Goal: Task Accomplishment & Management: Use online tool/utility

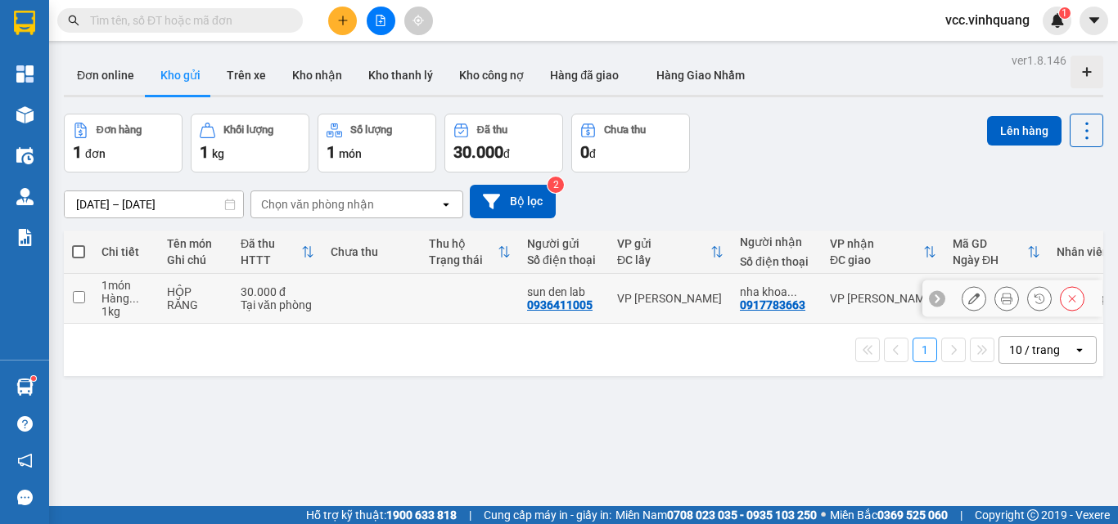
click at [93, 298] on td "1 món Hàng ... 1 kg" at bounding box center [125, 299] width 65 height 50
checkbox input "true"
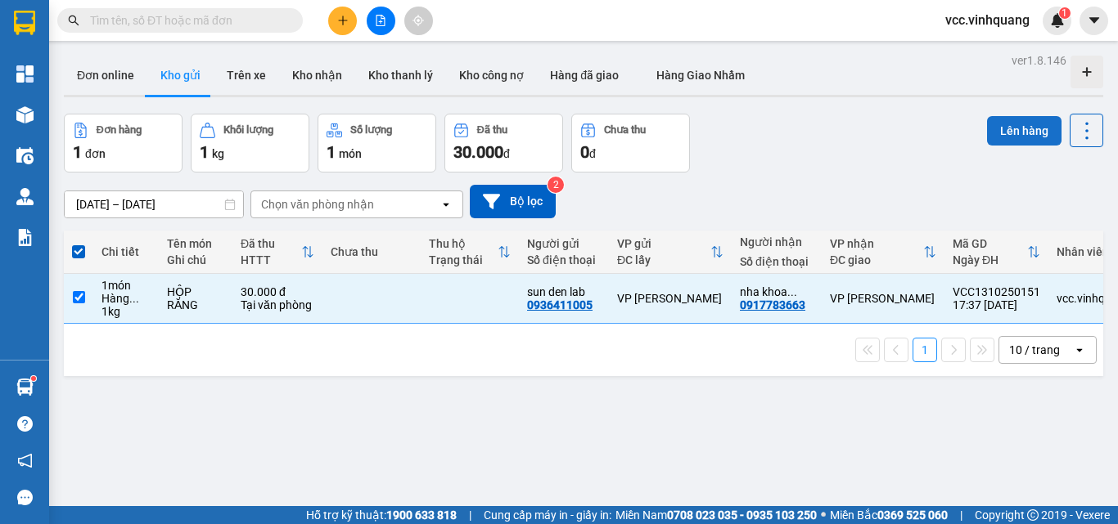
click at [993, 121] on button "Lên hàng" at bounding box center [1024, 130] width 74 height 29
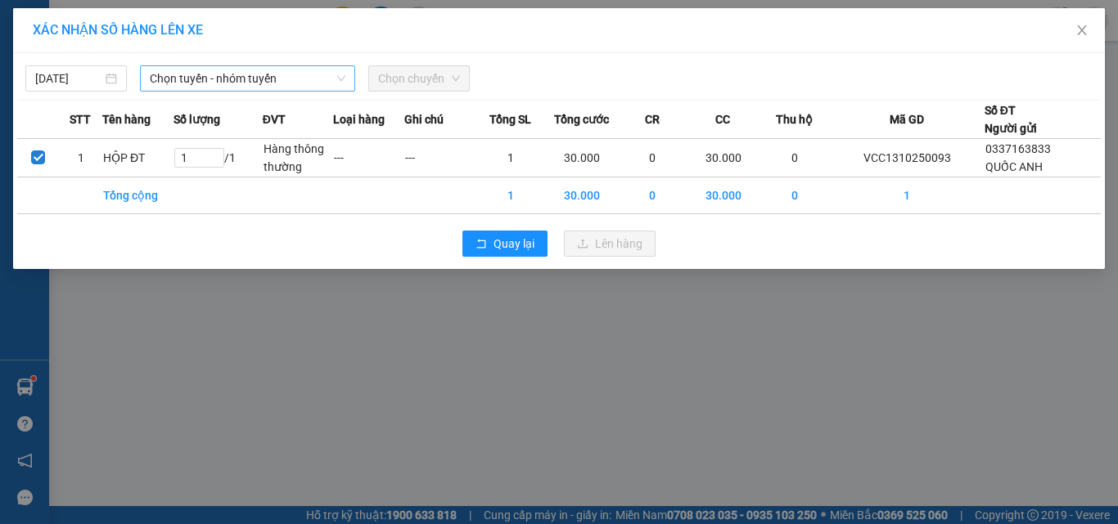
click at [282, 73] on span "Chọn tuyến - nhóm tuyến" at bounding box center [248, 78] width 196 height 25
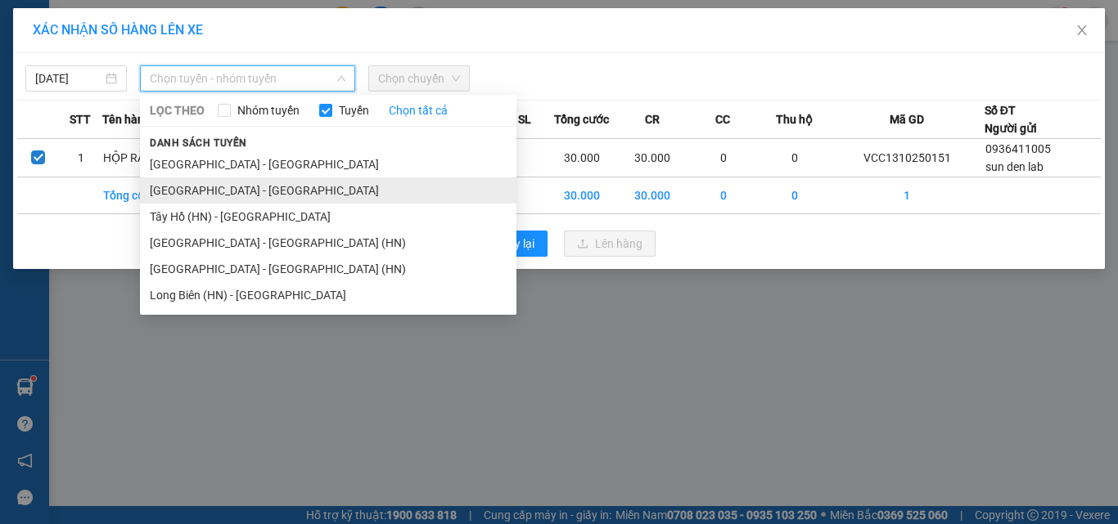
click at [294, 194] on li "[GEOGRAPHIC_DATA] - [GEOGRAPHIC_DATA]" at bounding box center [328, 191] width 376 height 26
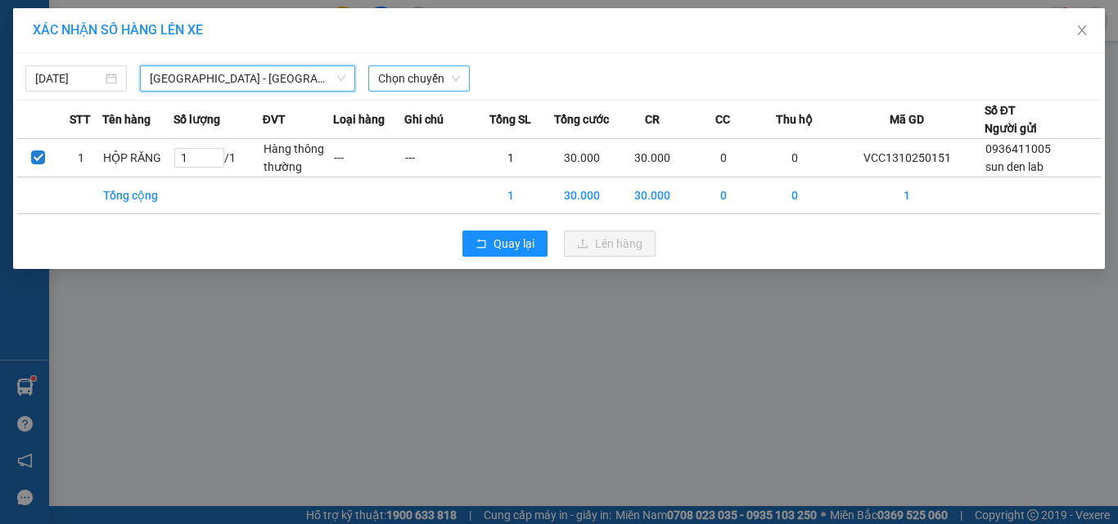
click at [407, 83] on span "Chọn chuyến" at bounding box center [419, 78] width 82 height 25
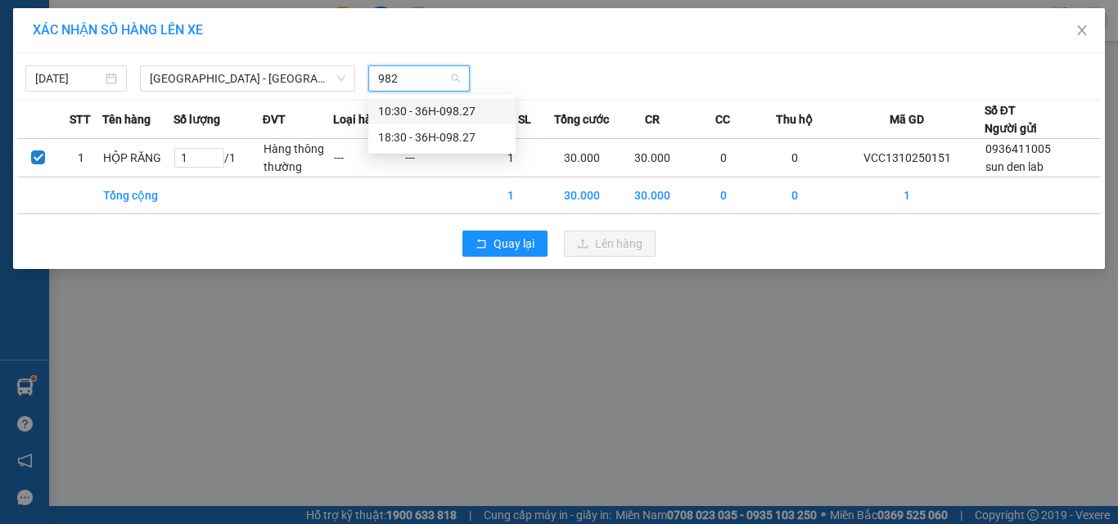
type input "9827"
drag, startPoint x: 425, startPoint y: 137, endPoint x: 441, endPoint y: 139, distance: 15.7
click at [427, 137] on div "18:30 - 36H-098.27" at bounding box center [442, 137] width 128 height 18
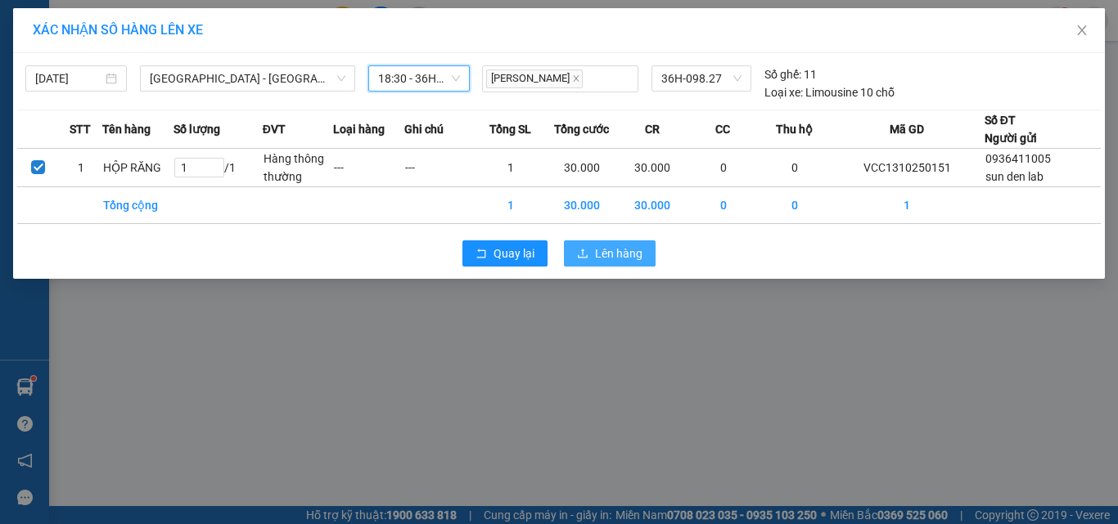
click at [592, 266] on button "Lên hàng" at bounding box center [610, 254] width 92 height 26
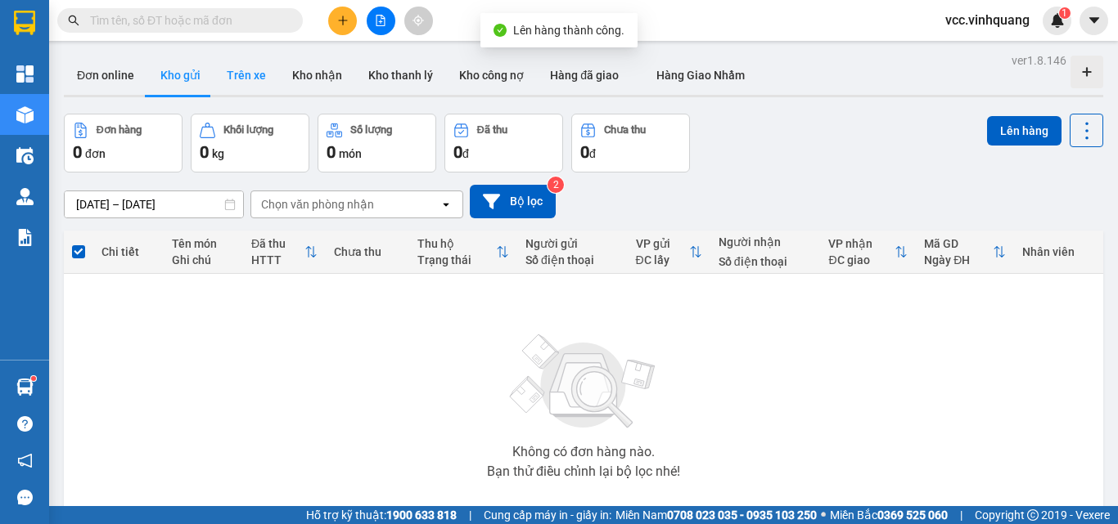
click at [235, 64] on button "Trên xe" at bounding box center [246, 75] width 65 height 39
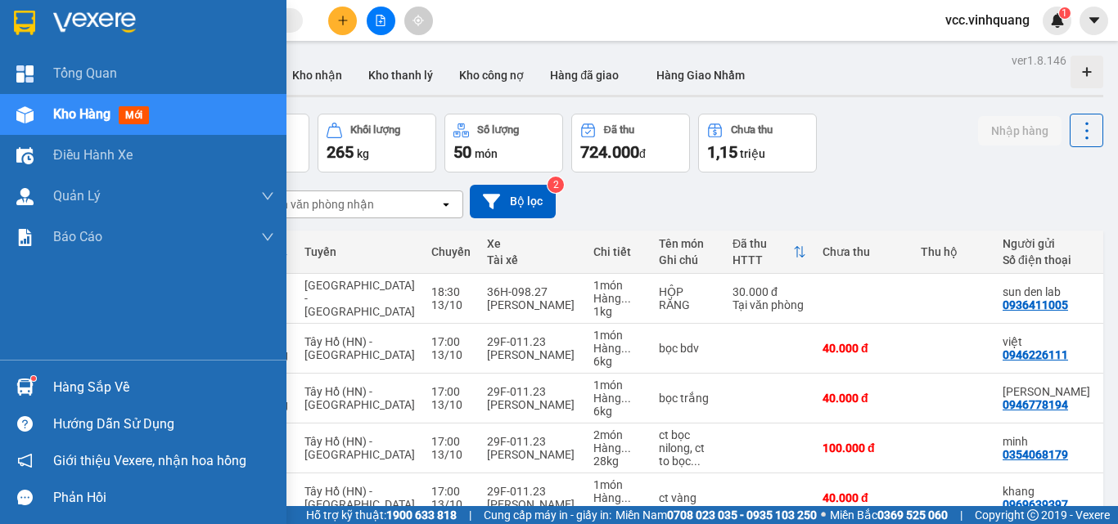
drag, startPoint x: 46, startPoint y: 388, endPoint x: 90, endPoint y: 389, distance: 44.2
click at [48, 388] on div "Hàng sắp về" at bounding box center [143, 387] width 286 height 37
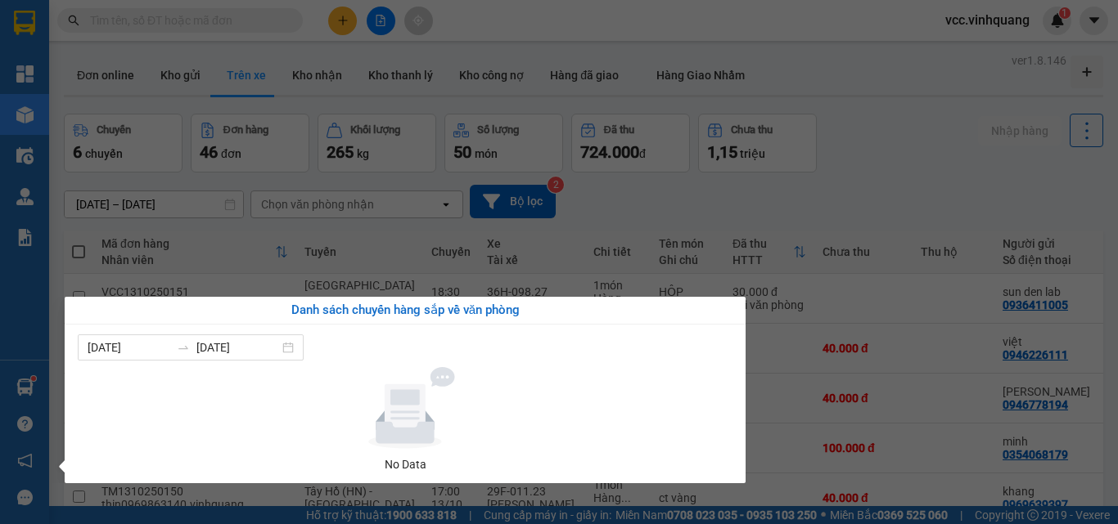
click at [927, 208] on section "Kết quả tìm kiếm ( 0 ) Bộ lọc No Data vcc.vinhquang 1 Tổng Quan Kho hàng mới Đi…" at bounding box center [559, 262] width 1118 height 524
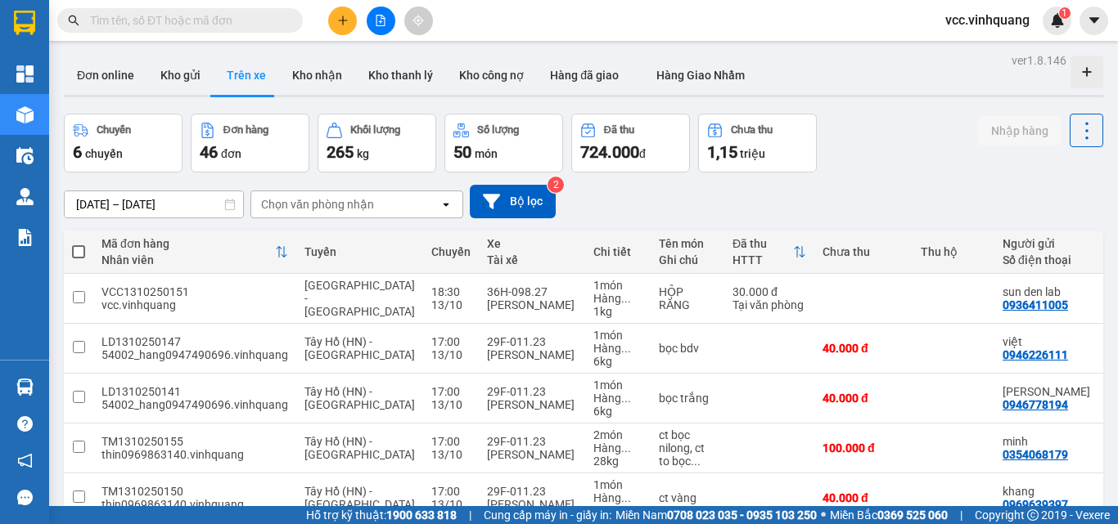
click at [171, 17] on input "text" at bounding box center [186, 20] width 193 height 18
paste input "SC1310251843"
type input "SC1310251843"
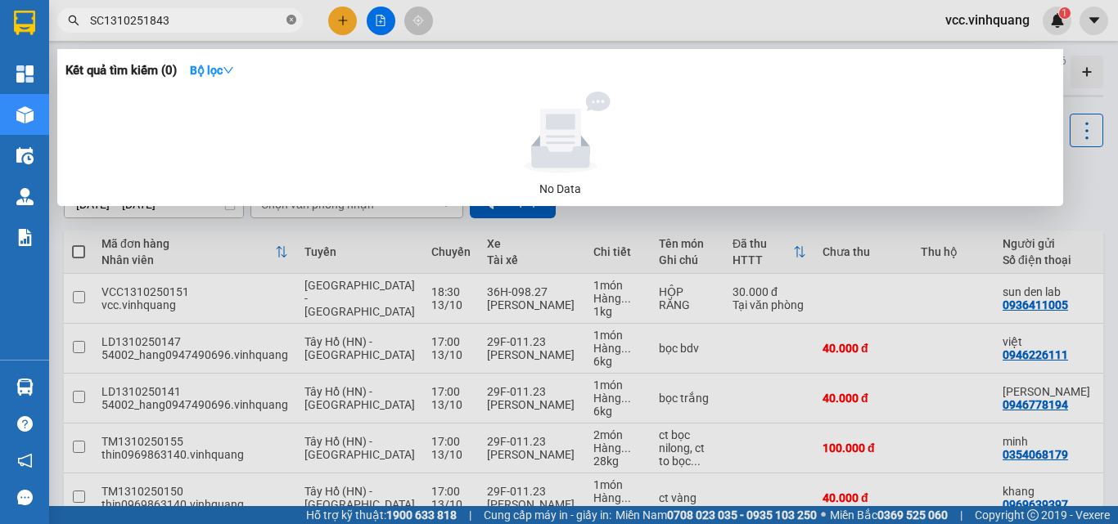
click at [289, 23] on icon "close-circle" at bounding box center [291, 20] width 10 height 10
